Goal: Information Seeking & Learning: Learn about a topic

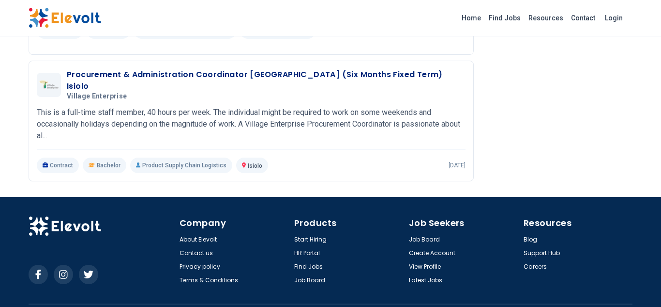
scroll to position [1197, 0]
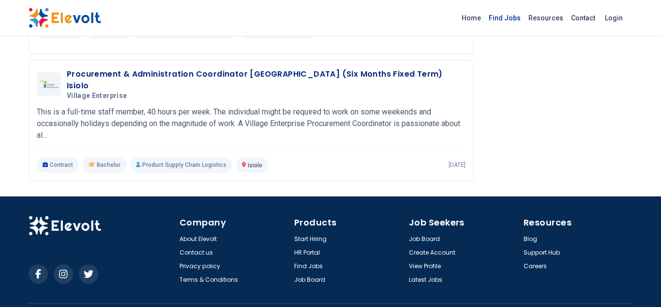
click at [510, 18] on link "Find Jobs" at bounding box center [505, 17] width 40 height 15
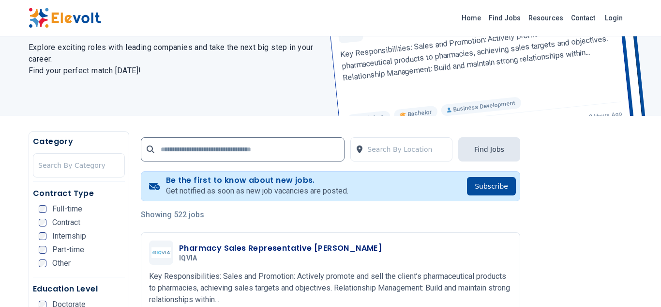
scroll to position [102, 0]
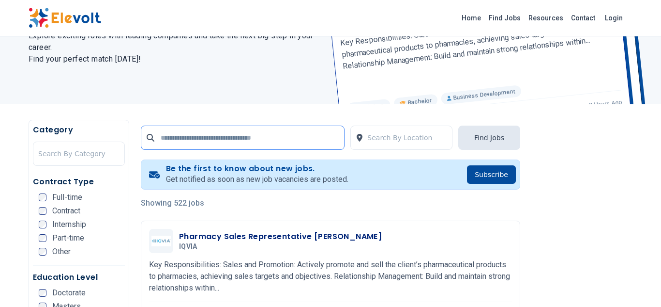
click at [247, 137] on input "text" at bounding box center [243, 137] width 204 height 24
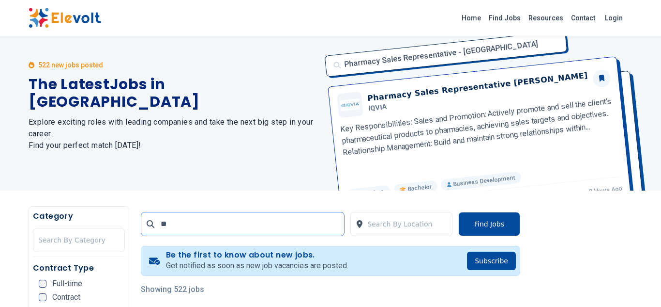
scroll to position [0, 0]
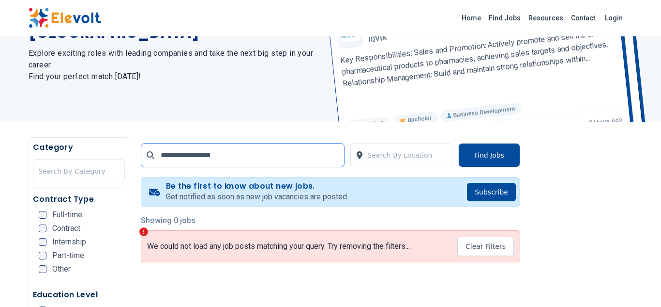
scroll to position [85, 0]
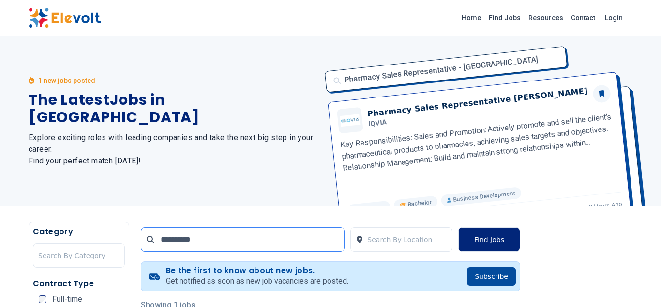
type input "*********"
click at [487, 239] on button "Find Jobs" at bounding box center [490, 239] width 62 height 24
